Goal: Find specific page/section: Find specific page/section

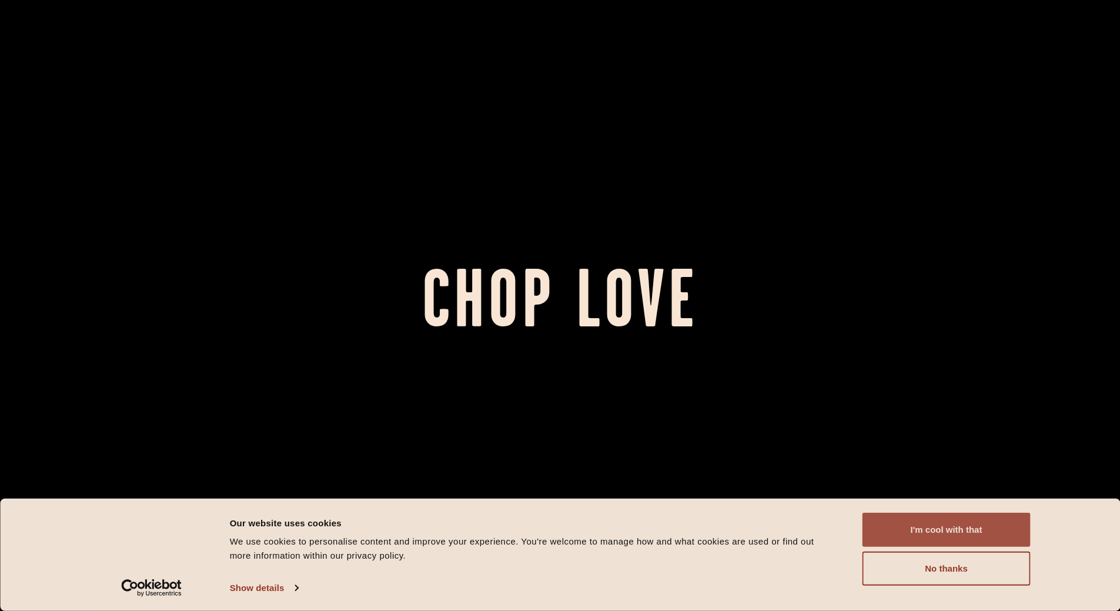
click at [938, 530] on button "I'm cool with that" at bounding box center [946, 530] width 168 height 34
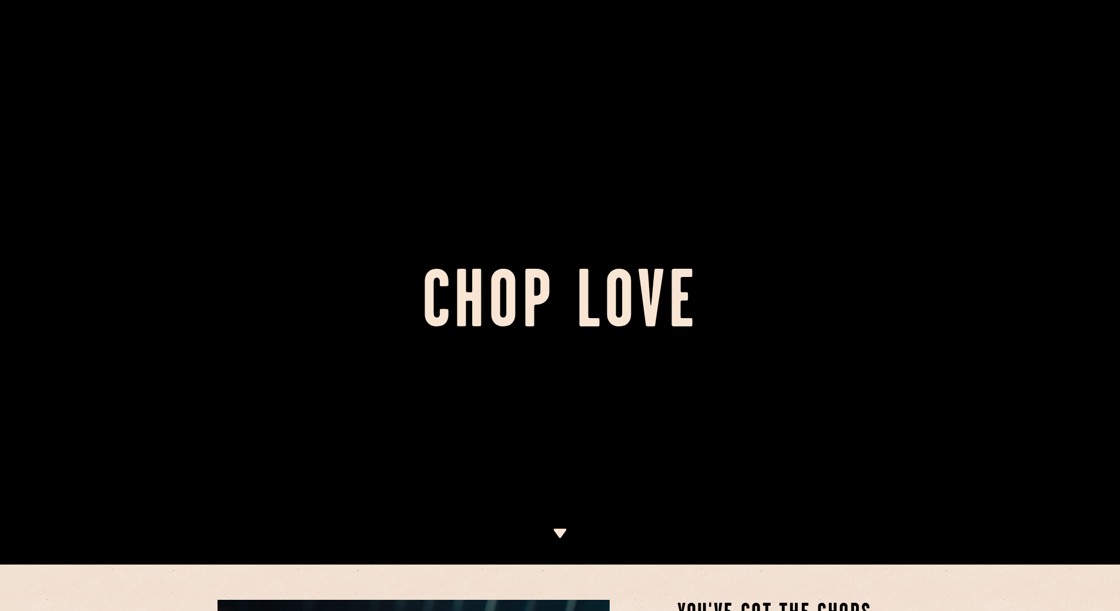
scroll to position [118, 0]
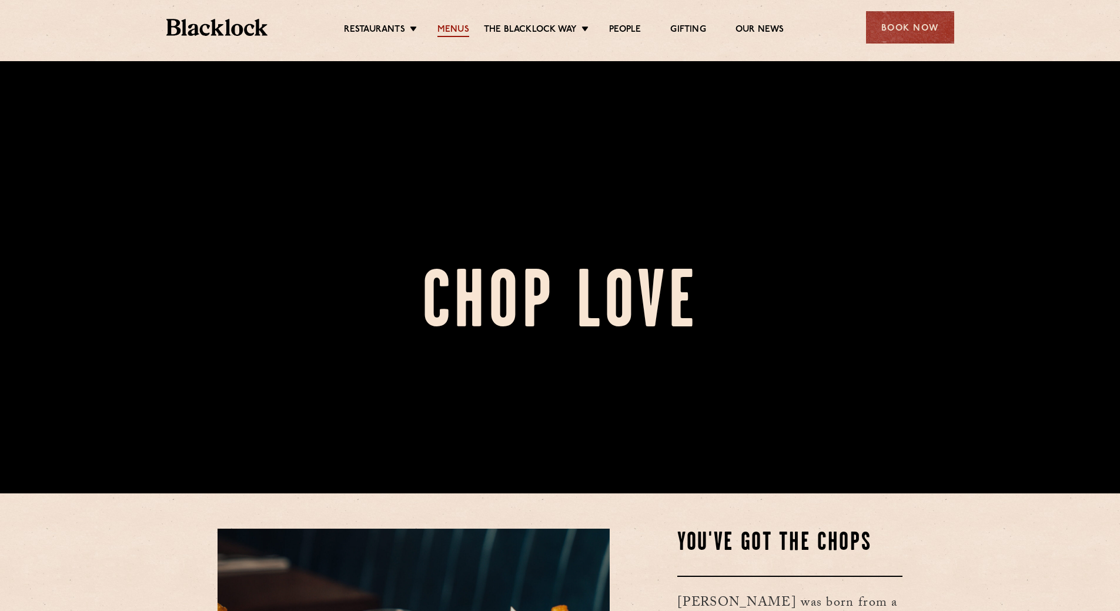
click at [458, 28] on link "Menus" at bounding box center [453, 30] width 32 height 13
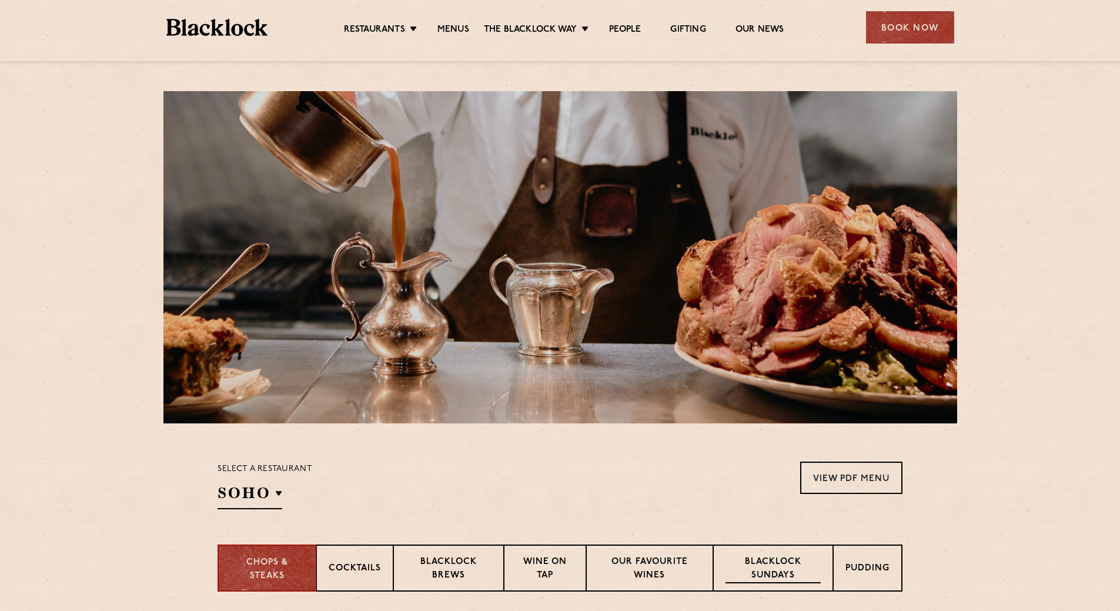
click at [791, 567] on p "Blacklock Sundays" at bounding box center [773, 570] width 95 height 28
